Goal: Book appointment/travel/reservation

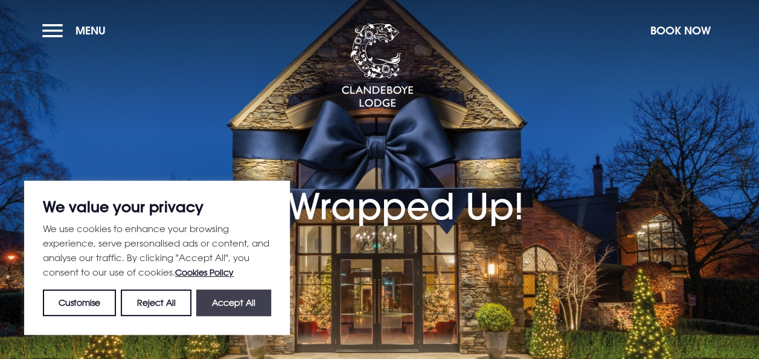
click at [235, 304] on button "Accept All" at bounding box center [233, 302] width 75 height 27
checkbox input "true"
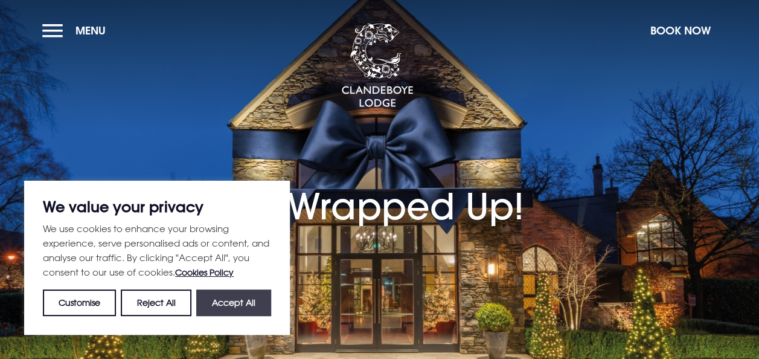
checkbox input "true"
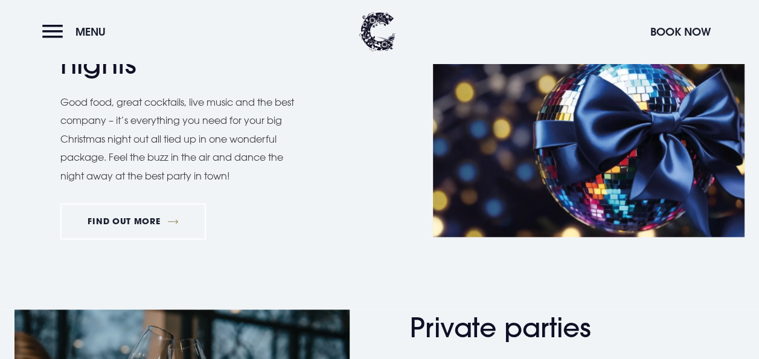
scroll to position [543, 0]
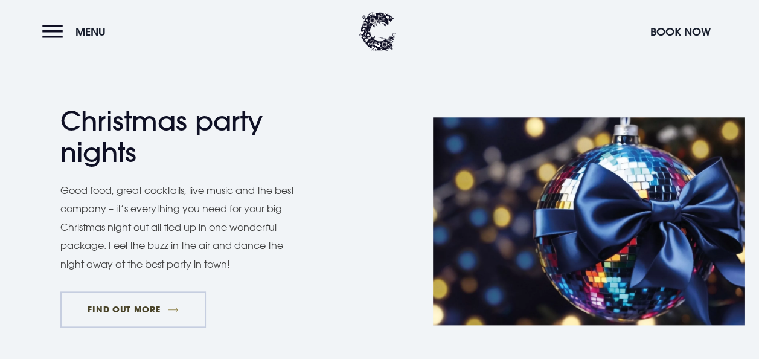
click at [126, 309] on link "FIND OUT MORE" at bounding box center [133, 309] width 146 height 36
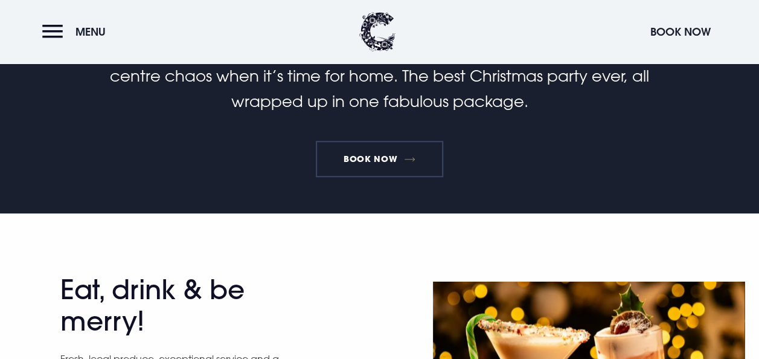
scroll to position [302, 0]
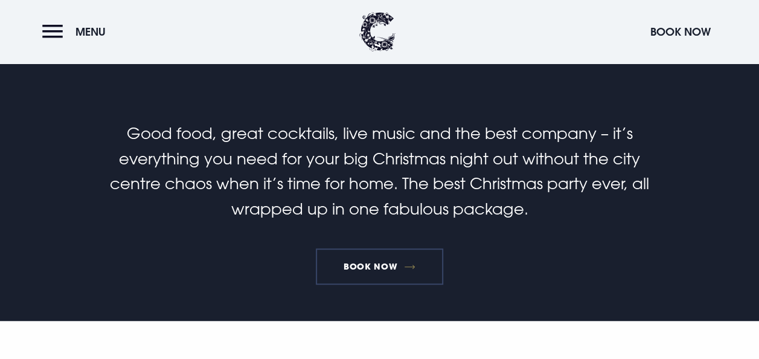
click at [389, 264] on link "Book Now" at bounding box center [379, 266] width 127 height 36
click at [53, 35] on button "Menu" at bounding box center [76, 32] width 69 height 26
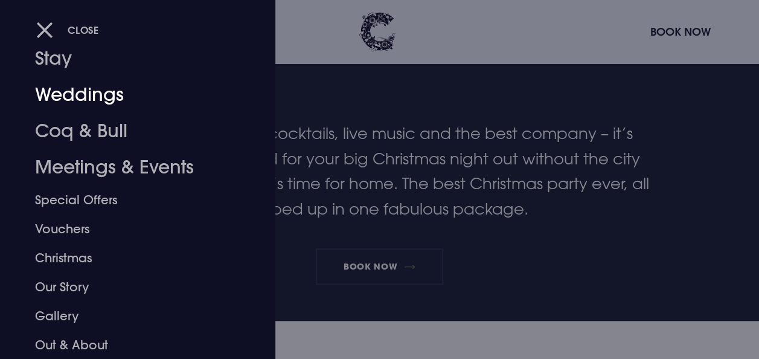
scroll to position [95, 0]
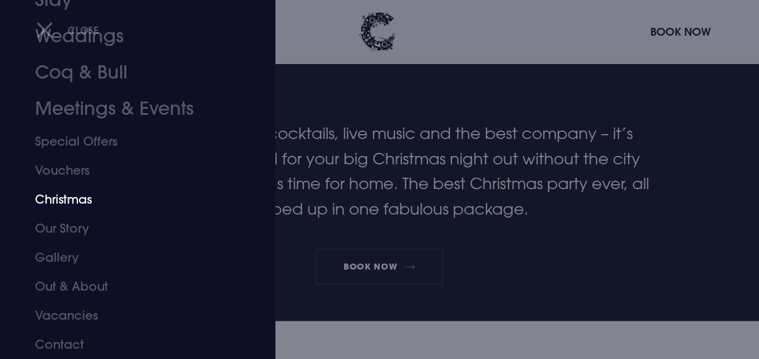
click at [67, 199] on link "Christmas" at bounding box center [129, 199] width 189 height 29
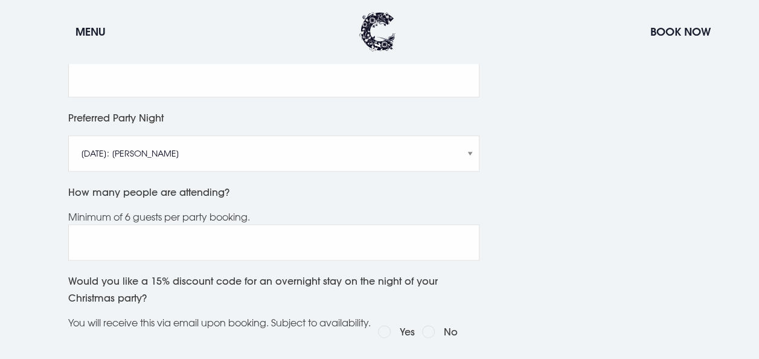
scroll to position [604, 0]
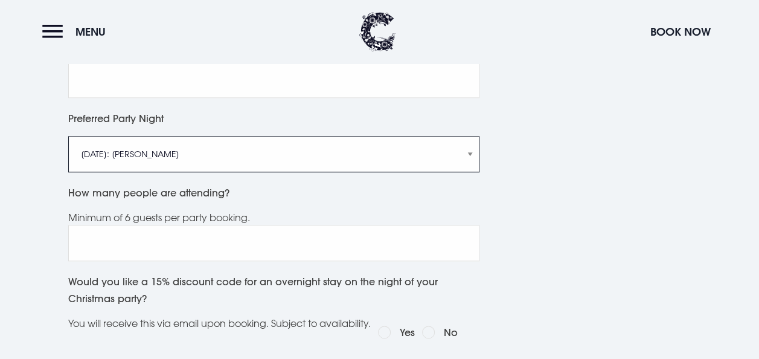
click at [132, 172] on select "[DATE]: [PERSON_NAME] [DATE]: Manouche Boys [DATE]: Manouche Boys [DATE]: Anthe…" at bounding box center [273, 154] width 411 height 36
select select "[DATE]: Anthem"
click at [68, 150] on select "[DATE]: [PERSON_NAME] [DATE]: Manouche Boys [DATE]: Manouche Boys [DATE]: Anthe…" at bounding box center [273, 154] width 411 height 36
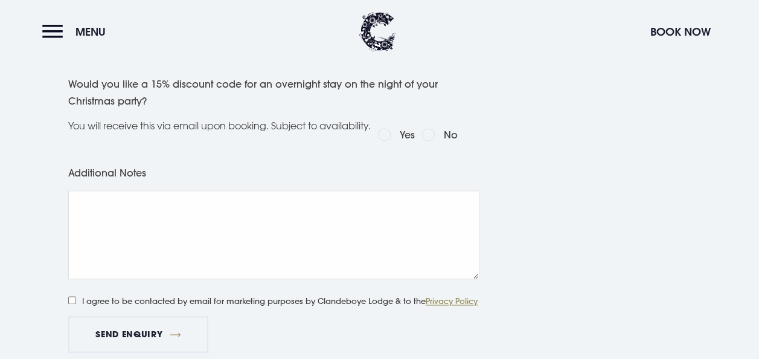
scroll to position [725, 0]
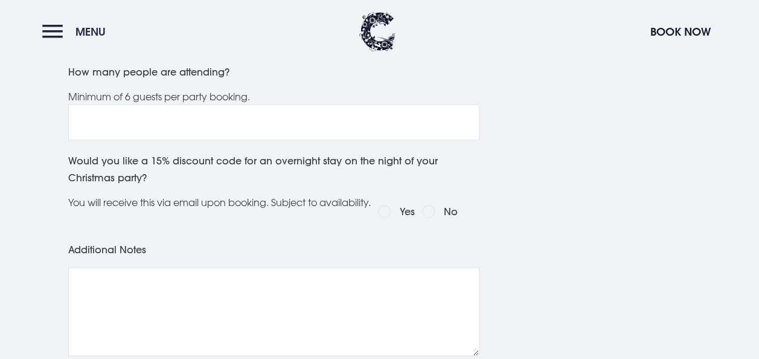
click at [43, 31] on button "Menu" at bounding box center [76, 32] width 69 height 26
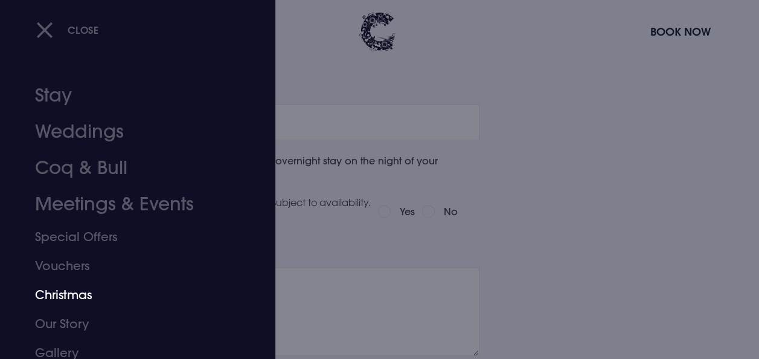
click at [72, 298] on link "Christmas" at bounding box center [129, 294] width 189 height 29
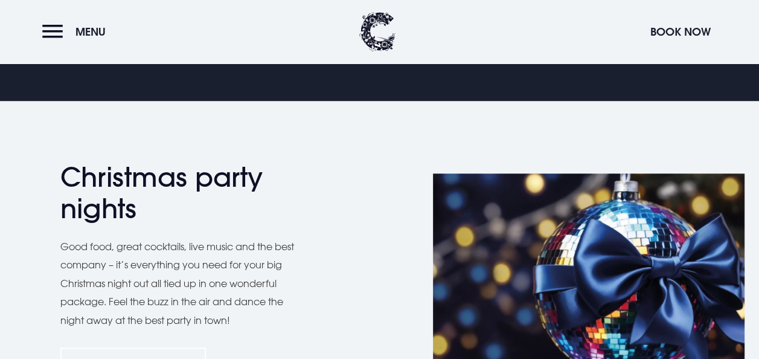
scroll to position [664, 0]
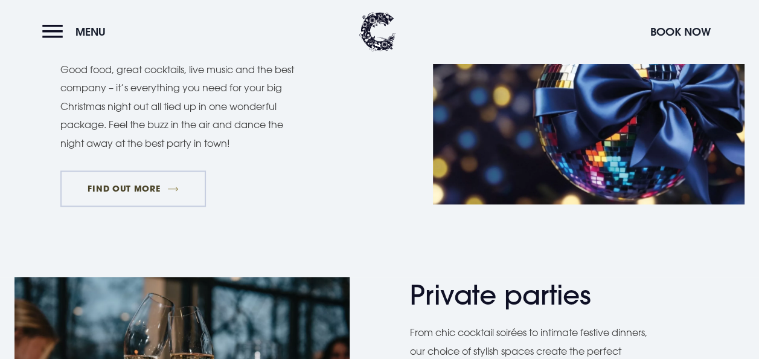
click at [118, 184] on link "FIND OUT MORE" at bounding box center [133, 188] width 146 height 36
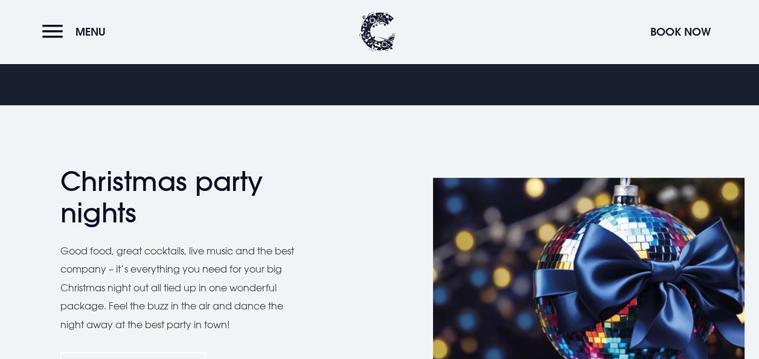
scroll to position [725, 0]
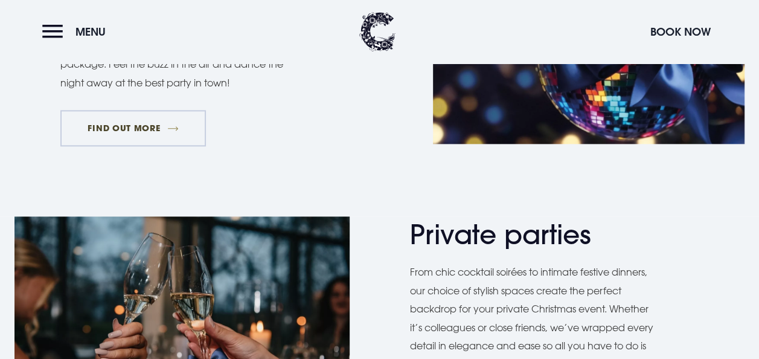
click at [176, 127] on link "FIND OUT MORE" at bounding box center [133, 128] width 146 height 36
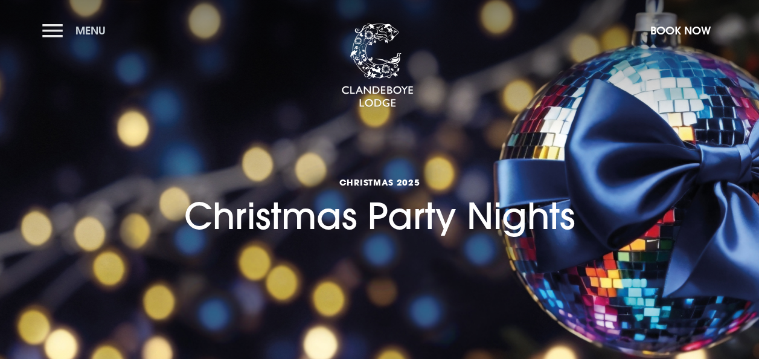
click at [47, 32] on button "Menu" at bounding box center [76, 31] width 69 height 26
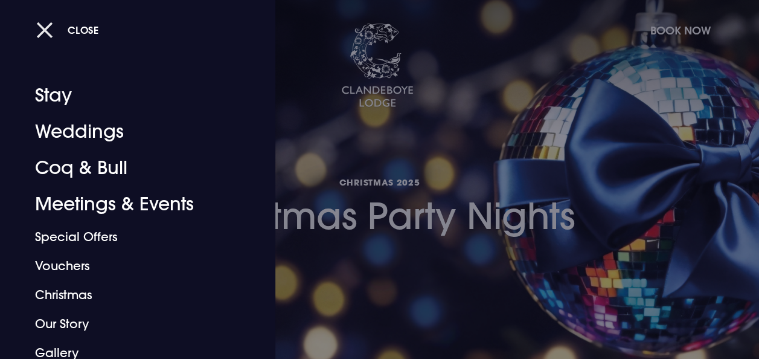
click at [49, 32] on button "Close" at bounding box center [67, 30] width 63 height 25
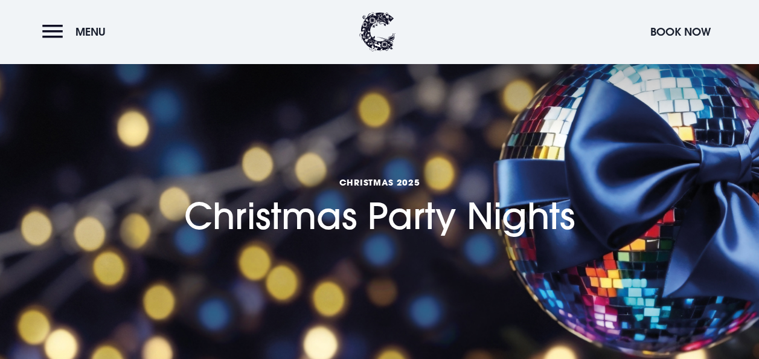
scroll to position [302, 0]
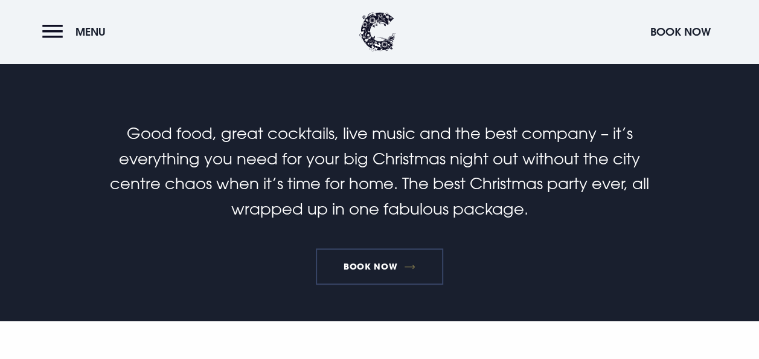
click at [371, 268] on link "Book Now" at bounding box center [379, 266] width 127 height 36
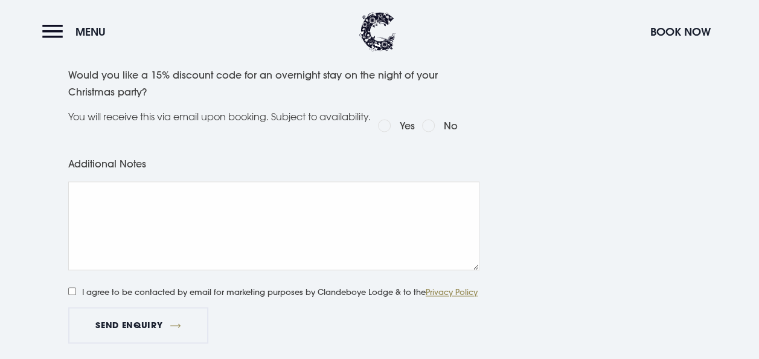
scroll to position [664, 0]
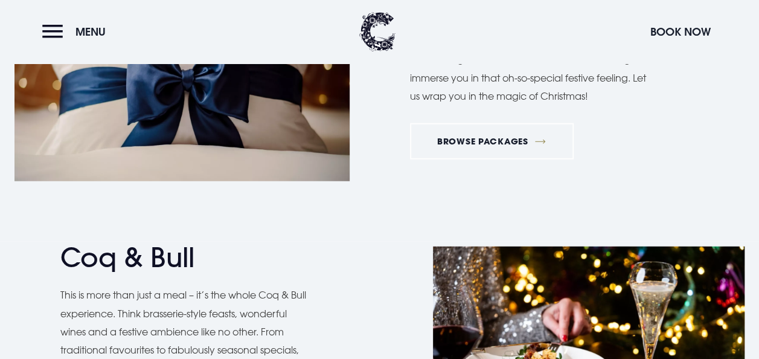
scroll to position [1510, 0]
